Goal: Transaction & Acquisition: Purchase product/service

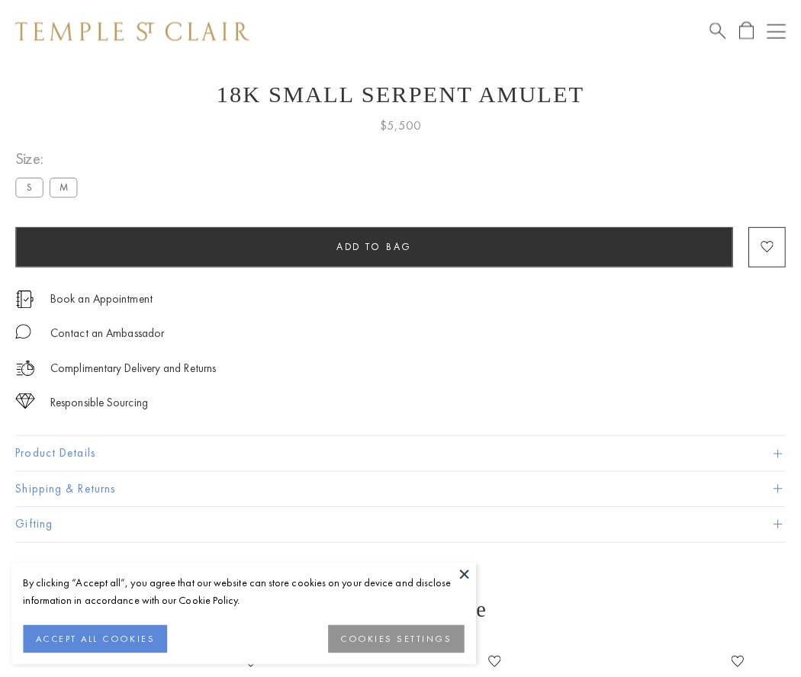
scroll to position [61, 0]
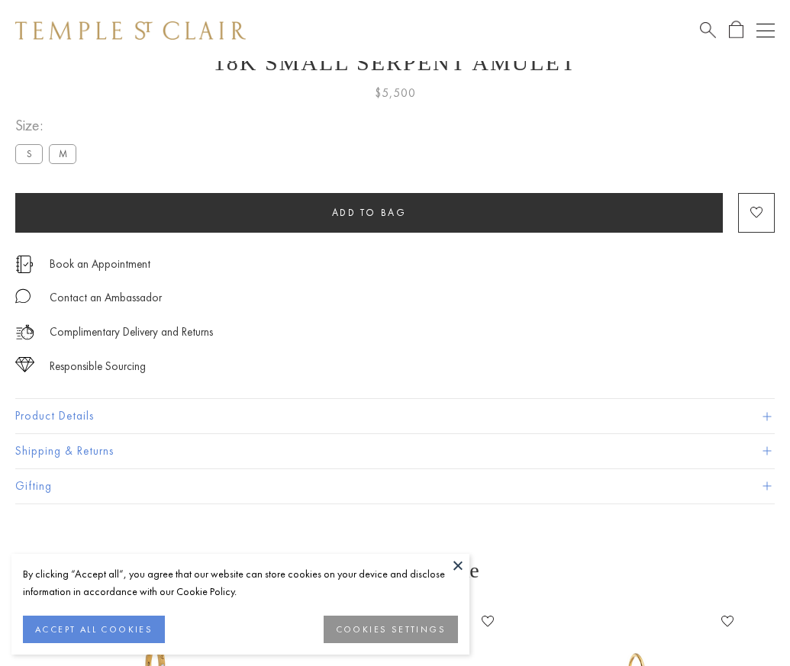
click at [368, 212] on span "Add to bag" at bounding box center [369, 212] width 75 height 13
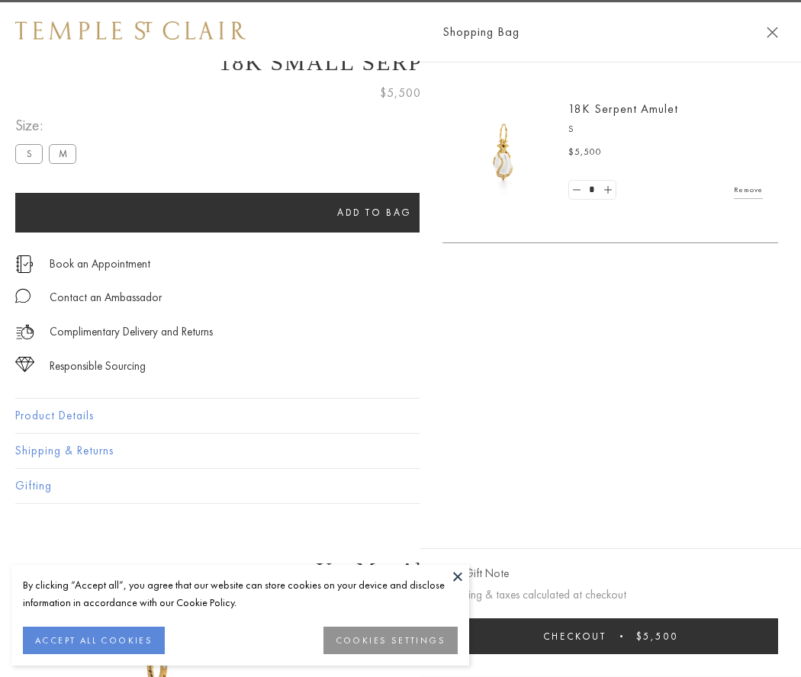
click at [638, 636] on button "Checkout $5,500" at bounding box center [610, 637] width 336 height 36
